Goal: Find specific page/section: Find specific page/section

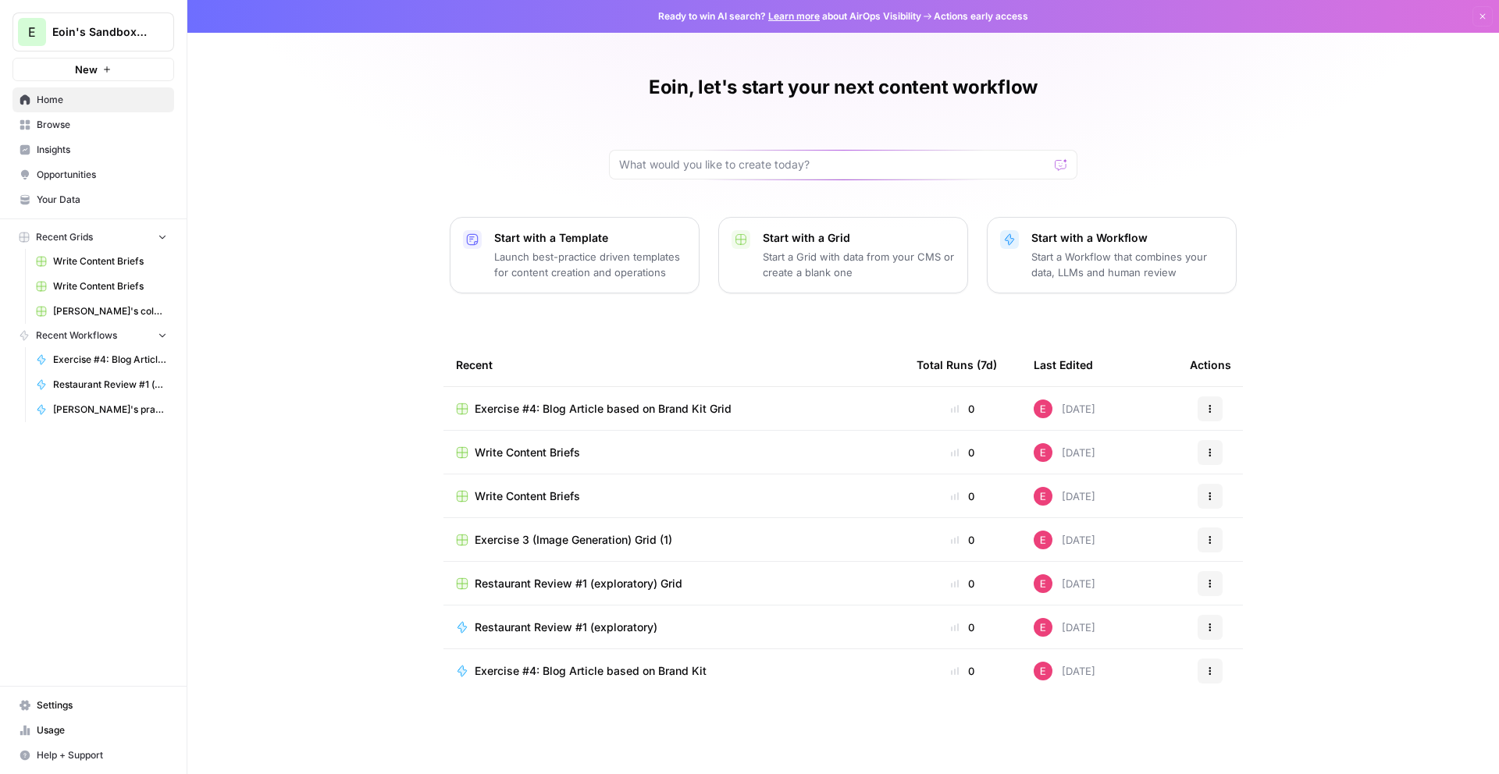
click at [66, 125] on span "Browse" at bounding box center [102, 125] width 130 height 14
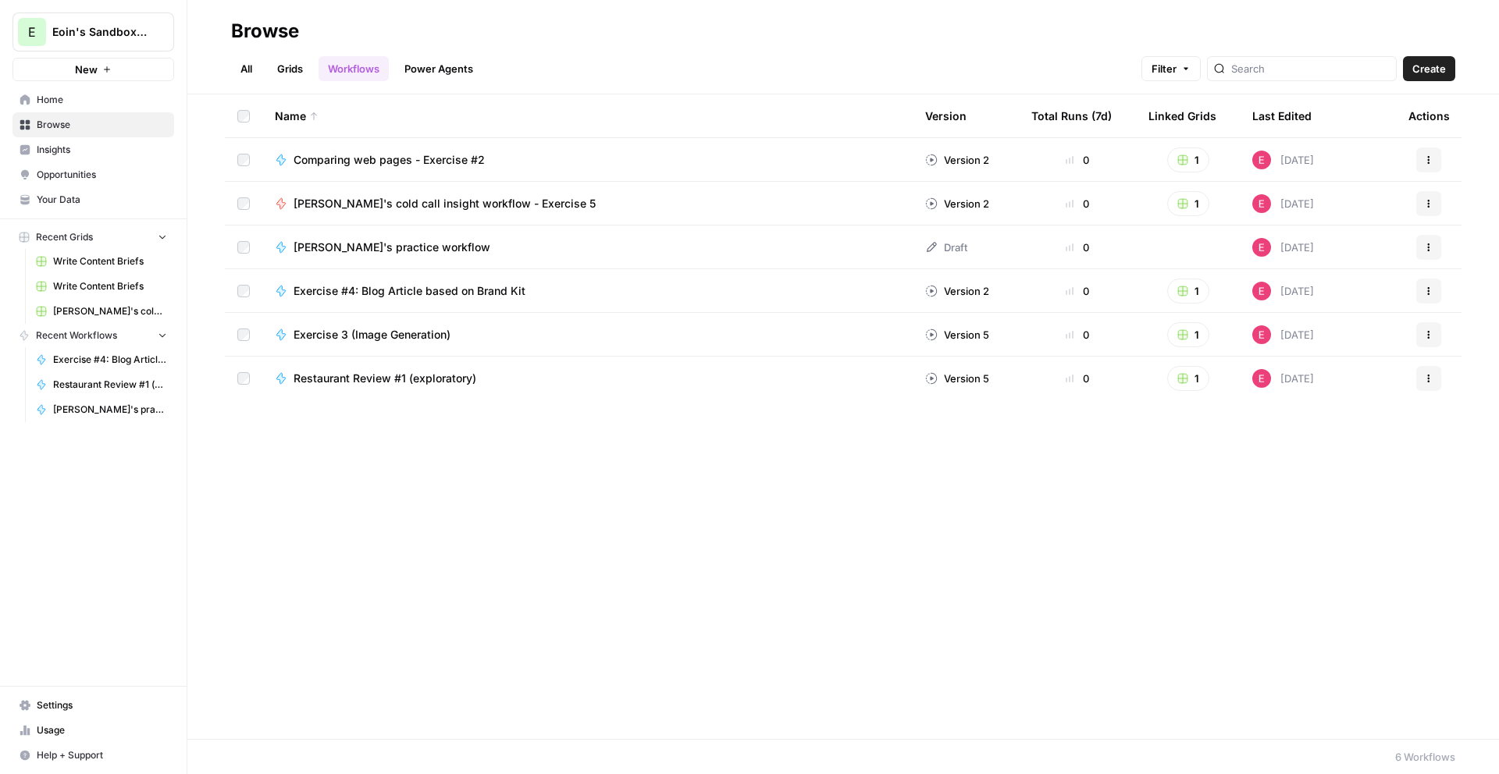
click at [254, 59] on link "All" at bounding box center [246, 68] width 30 height 25
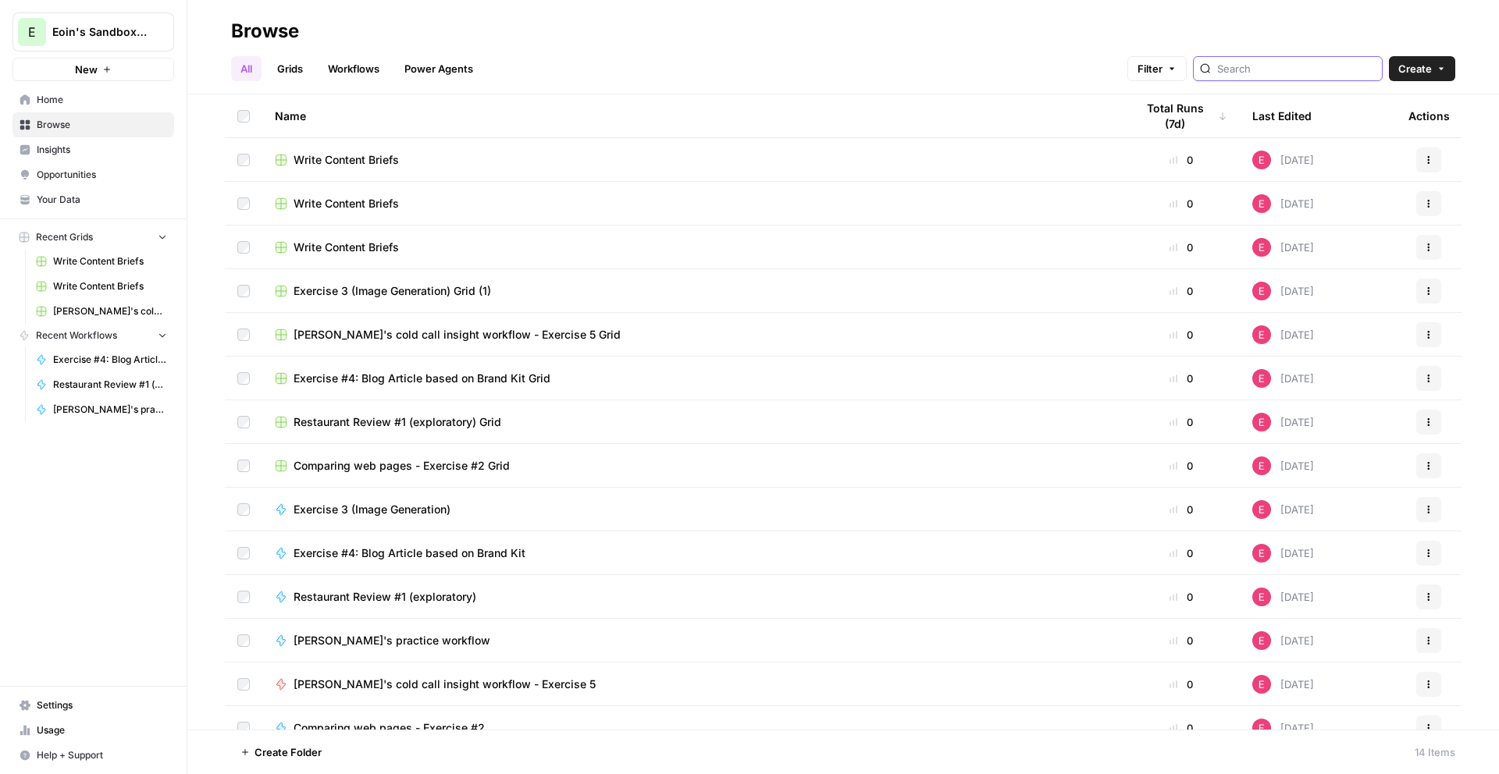
click at [1314, 76] on input "search" at bounding box center [1296, 69] width 158 height 16
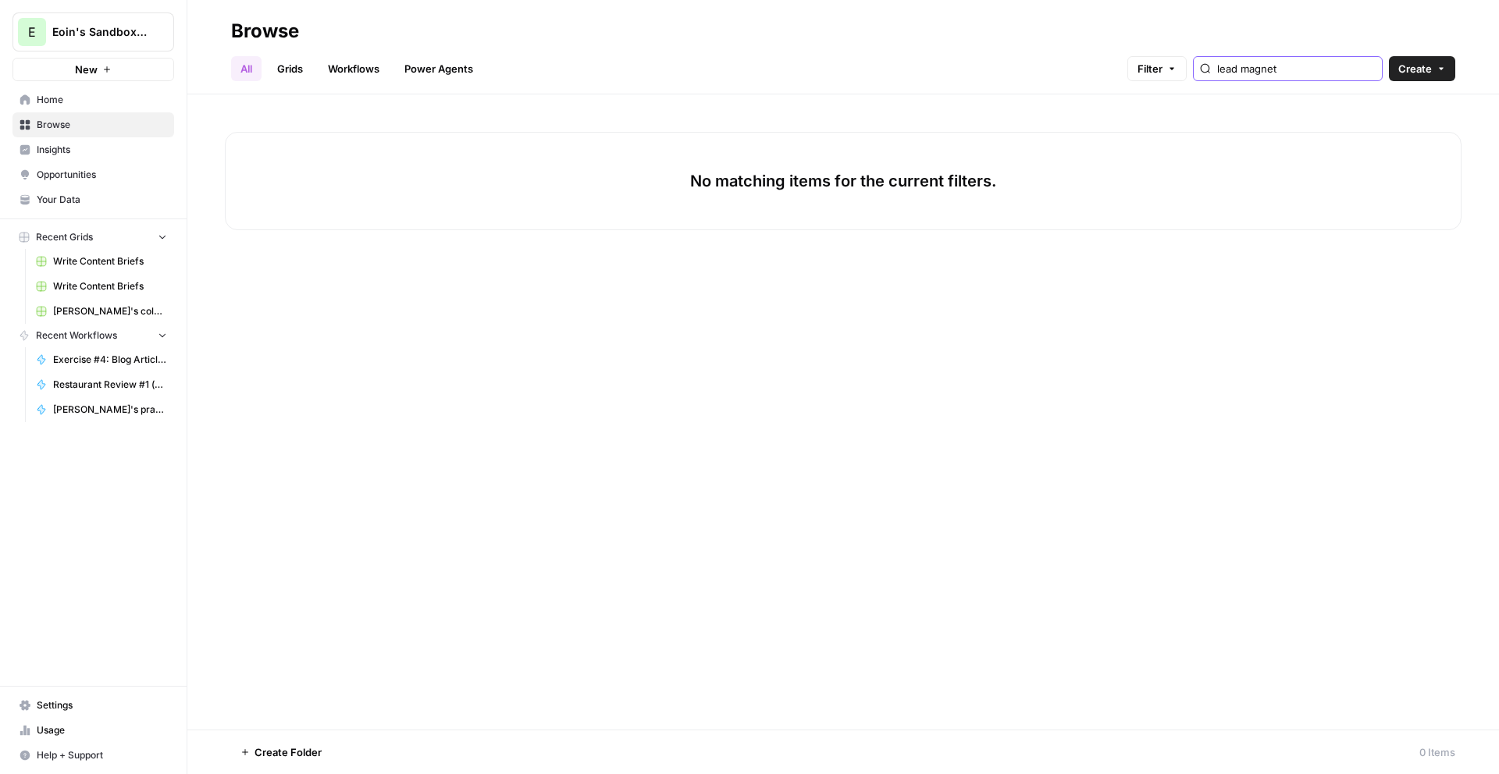
type input "lead magnet"
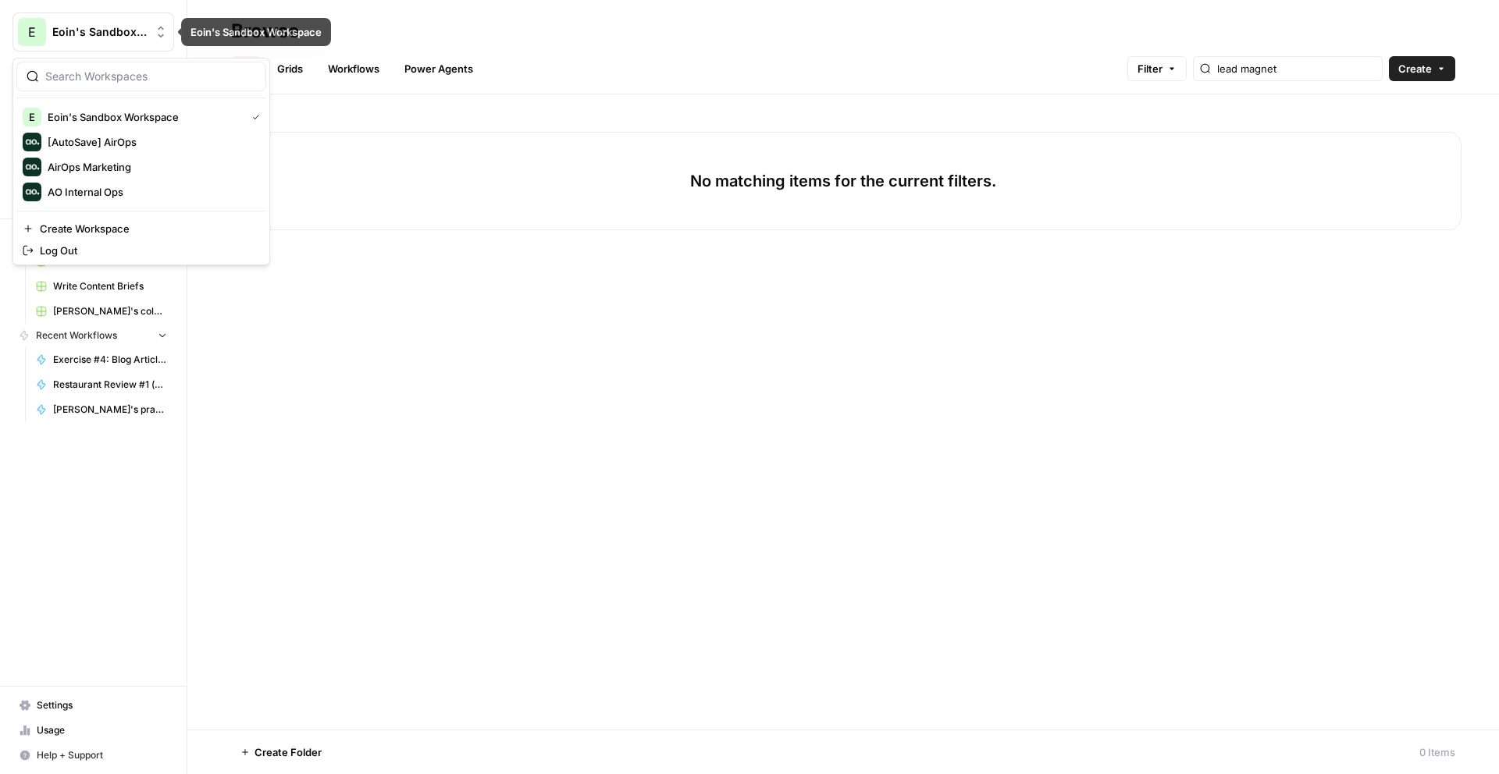
click at [67, 27] on span "Eoin's Sandbox Workspace" at bounding box center [99, 32] width 94 height 16
click at [123, 195] on span "AO Internal Ops" at bounding box center [151, 192] width 206 height 16
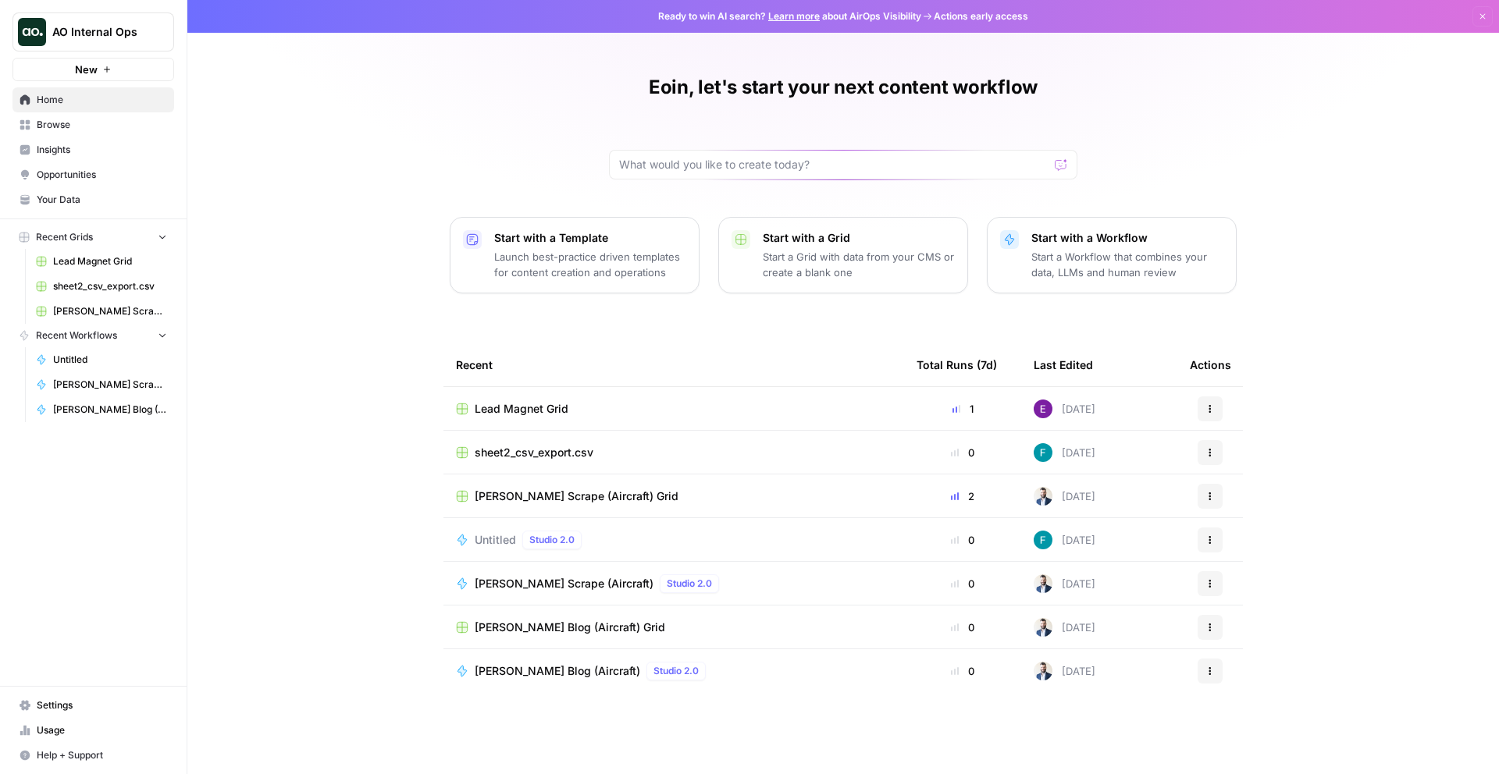
click at [663, 407] on div "Lead Magnet Grid" at bounding box center [674, 409] width 436 height 16
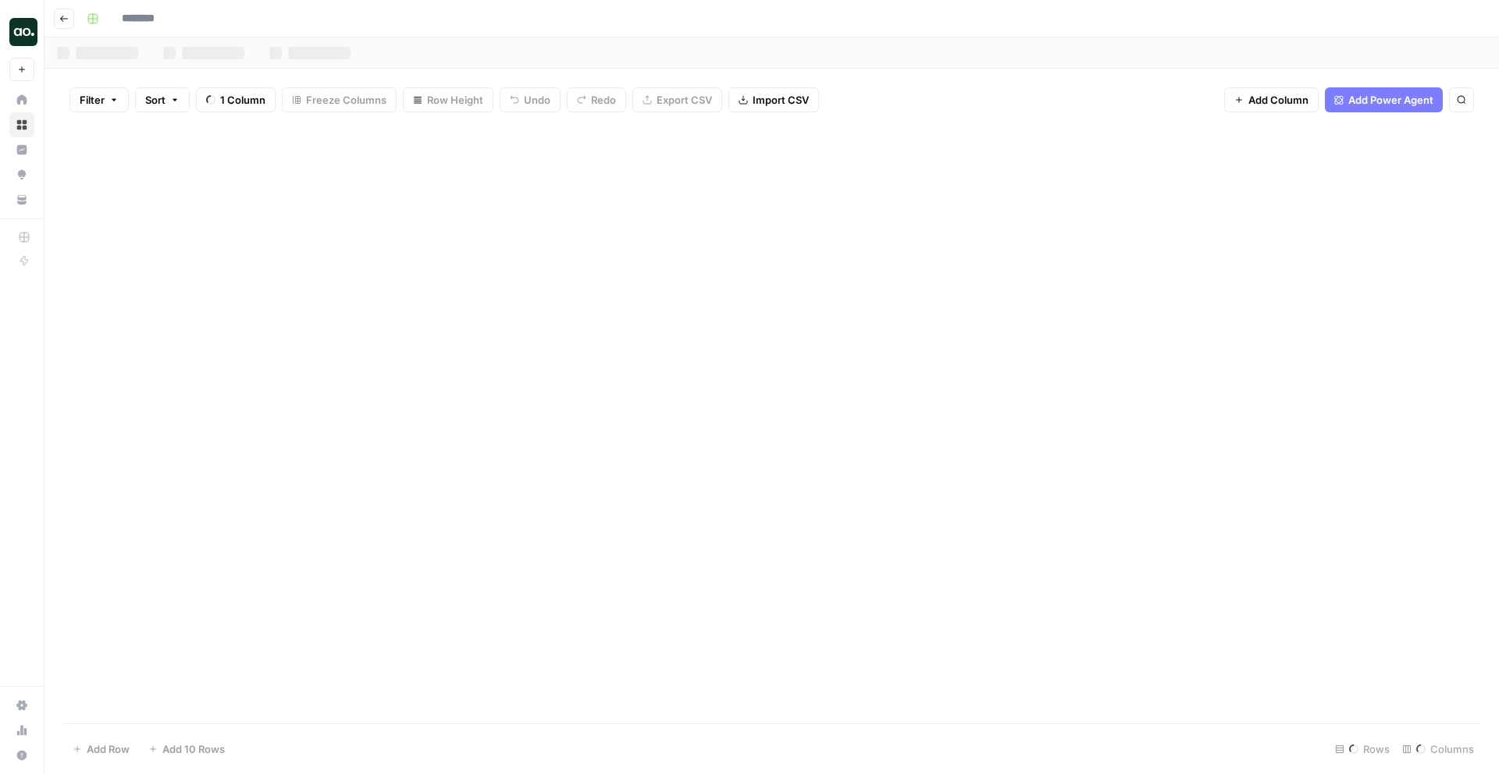
type input "**********"
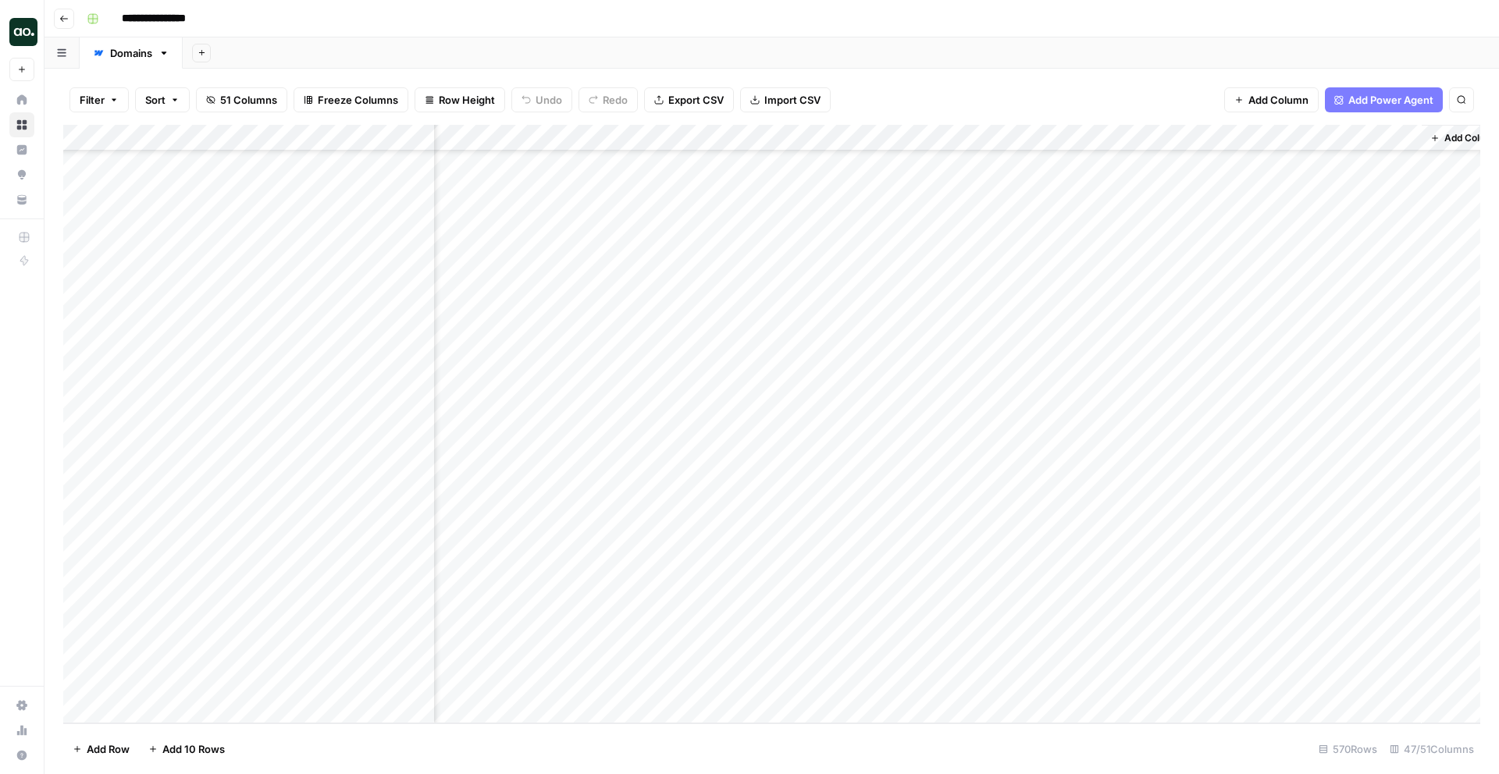
scroll to position [22589, 5749]
click at [831, 674] on div "Add Column" at bounding box center [771, 424] width 1417 height 599
click at [1108, 671] on div "Add Column" at bounding box center [771, 424] width 1417 height 599
click at [1377, 668] on div "Add Column" at bounding box center [771, 424] width 1417 height 599
